Goal: Transaction & Acquisition: Purchase product/service

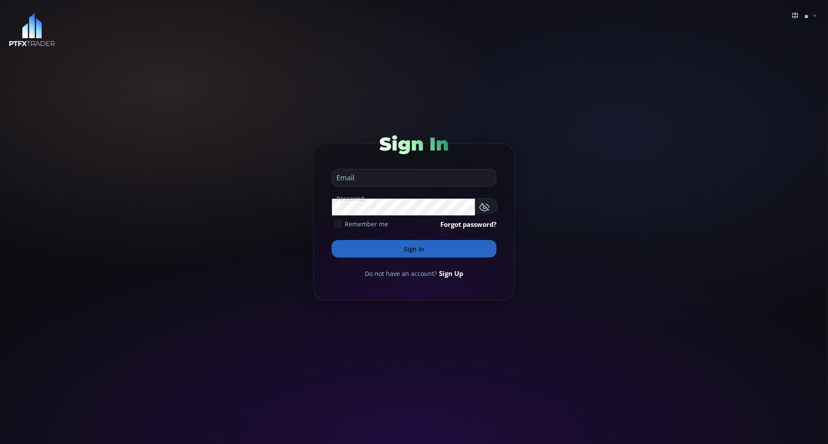
type input "**********"
click at [340, 247] on button "Sign In" at bounding box center [414, 249] width 165 height 18
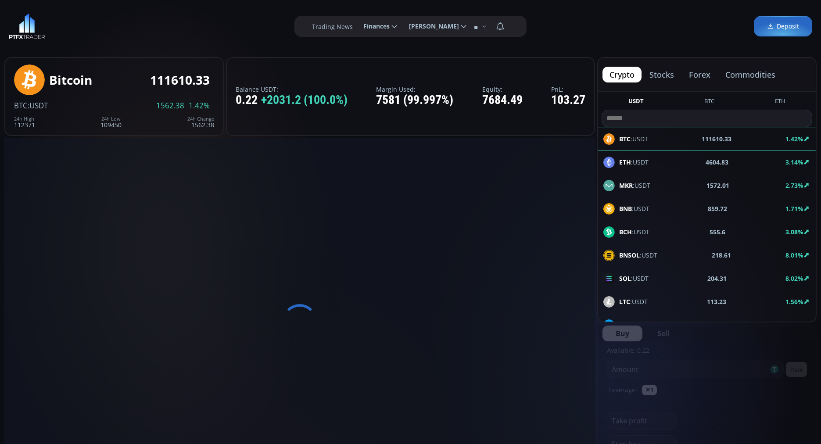
scroll to position [119, 0]
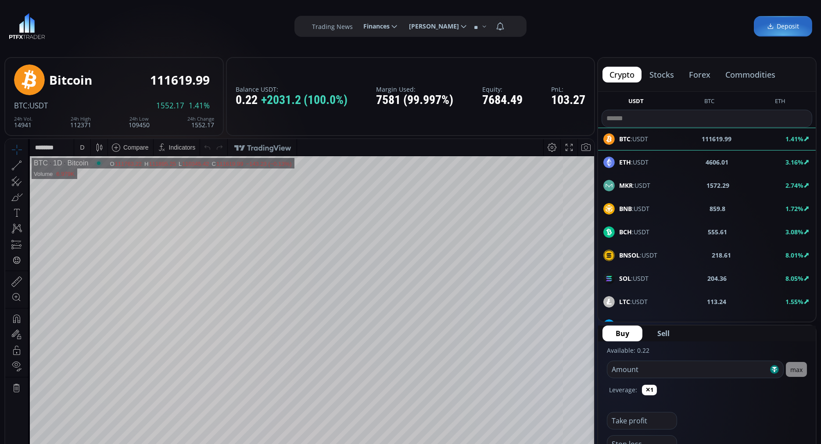
click at [743, 72] on button "commodities" at bounding box center [750, 75] width 64 height 16
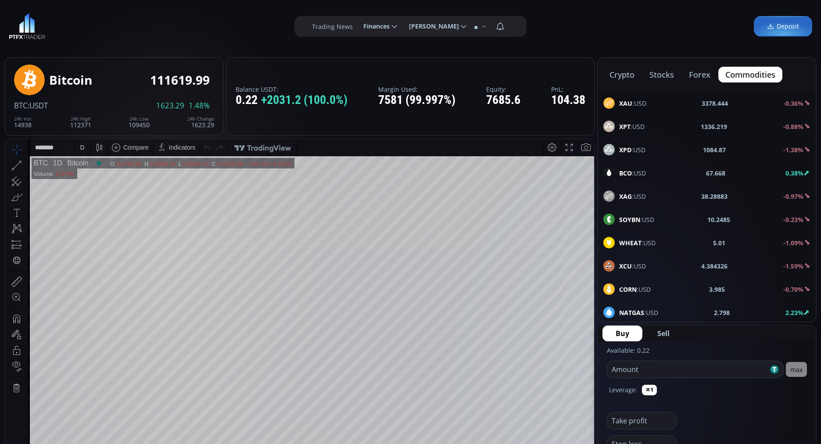
click at [630, 172] on b "BCO" at bounding box center [625, 173] width 13 height 8
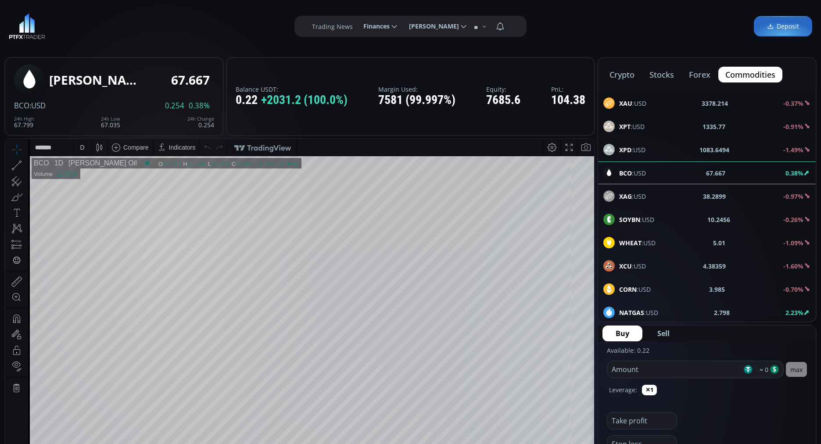
click at [630, 172] on div "crypto stocks forex commodities XAU :USD 3378.214 -0.37% XPT :USD 1335.77 -0.91…" at bounding box center [706, 189] width 219 height 265
